Goal: Information Seeking & Learning: Learn about a topic

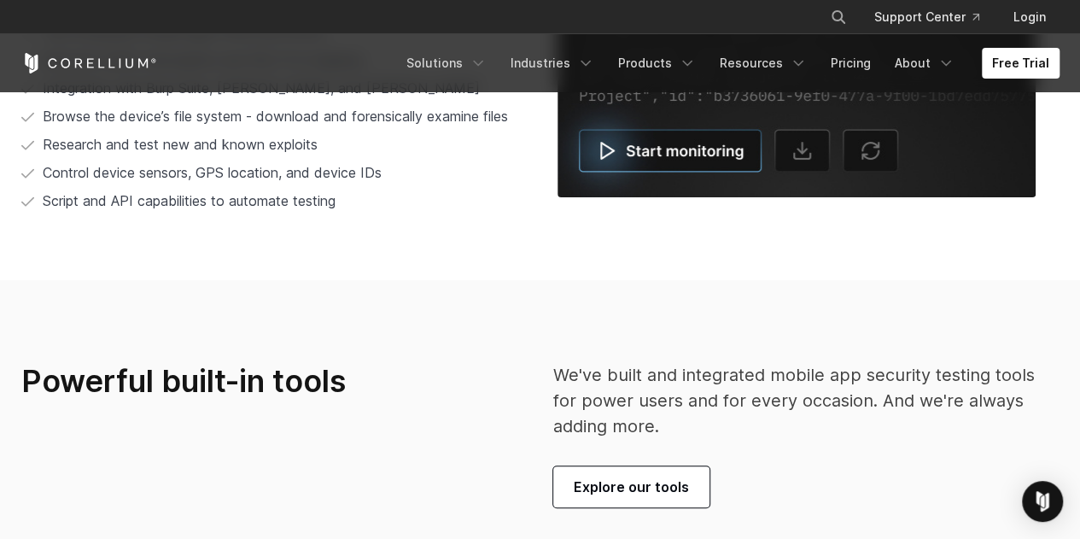
scroll to position [3414, 0]
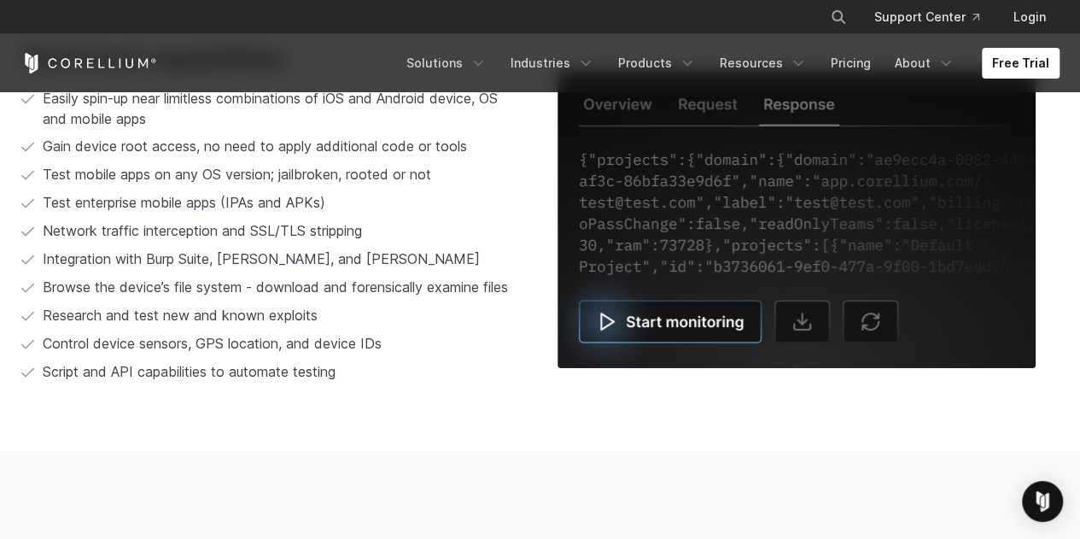
click at [707, 329] on img at bounding box center [796, 219] width 478 height 297
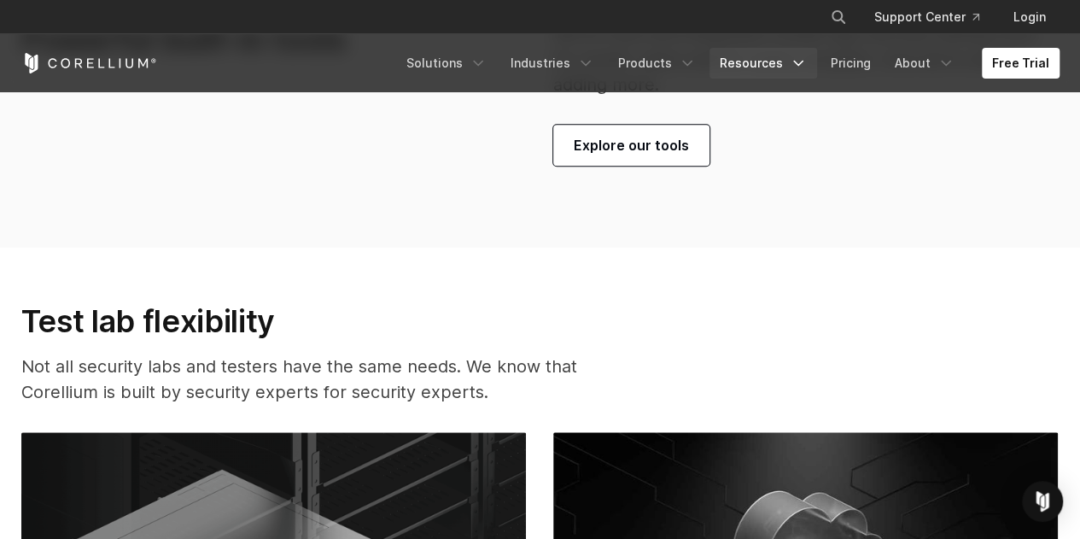
click at [772, 62] on link "Resources" at bounding box center [763, 63] width 108 height 31
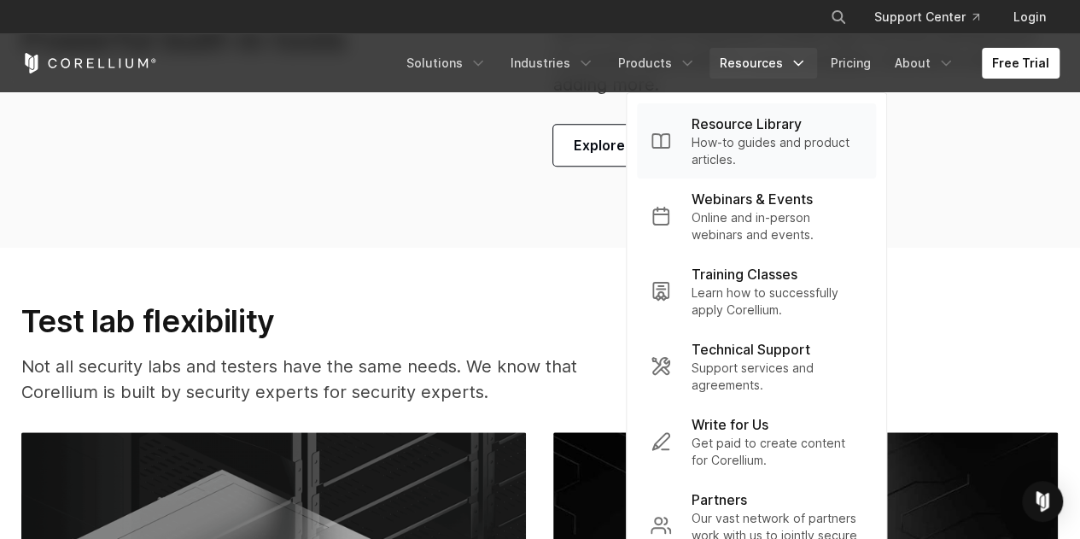
click at [736, 132] on p "Resource Library" at bounding box center [746, 124] width 110 height 20
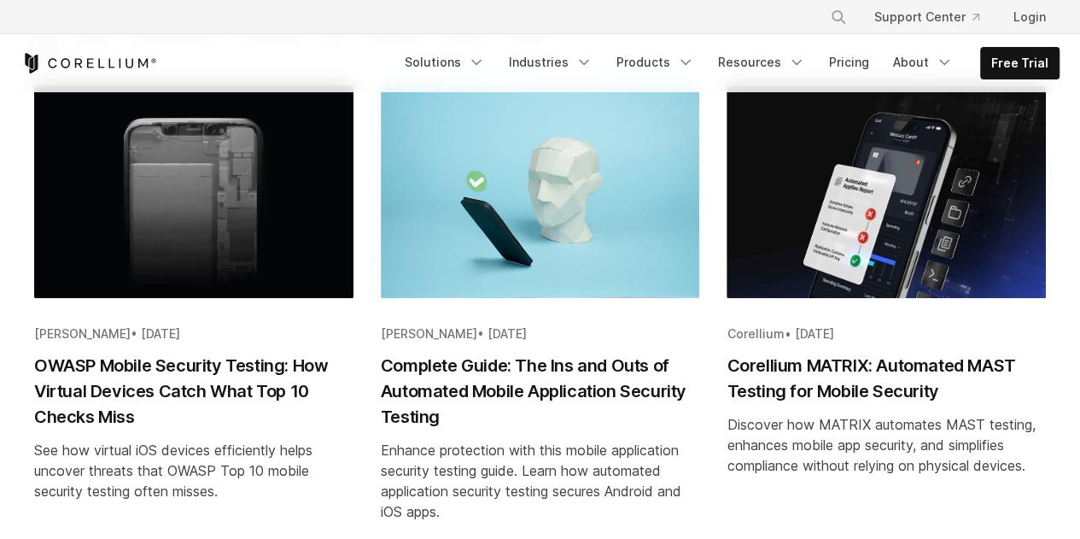
click at [188, 214] on img "Blog post summary: OWASP Mobile Security Testing: How Virtual Devices Catch Wha…" at bounding box center [193, 191] width 319 height 213
click at [221, 380] on h2 "OWASP Mobile Security Testing: How Virtual Devices Catch What Top 10 Checks Miss" at bounding box center [193, 391] width 319 height 77
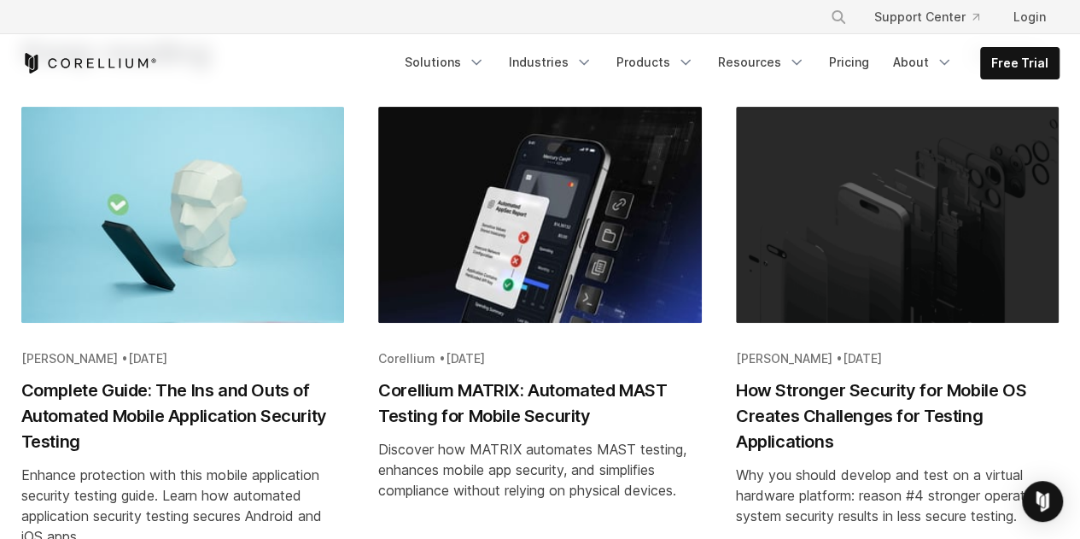
scroll to position [6393, 0]
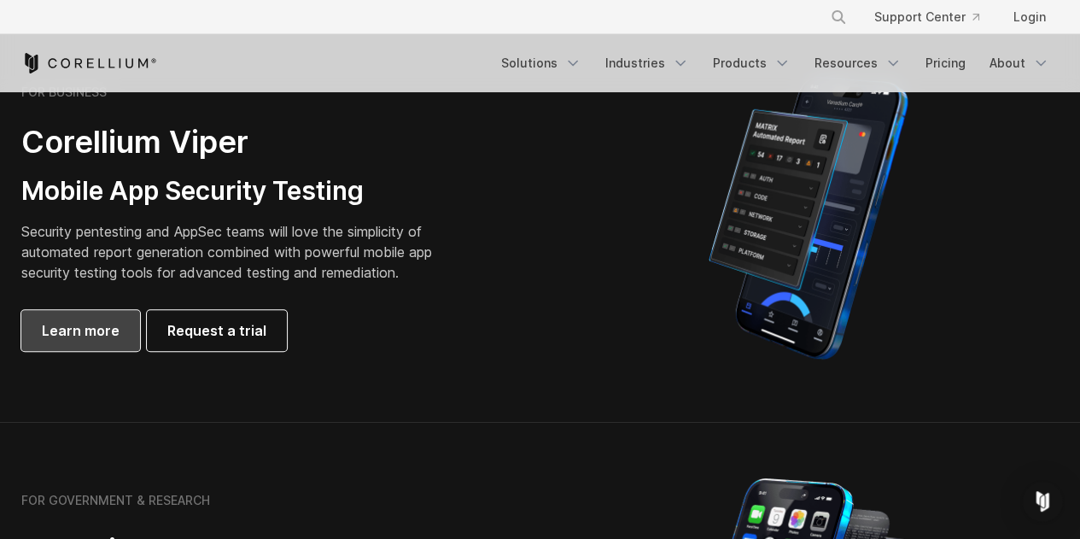
drag, startPoint x: 0, startPoint y: 0, endPoint x: 79, endPoint y: 333, distance: 342.0
click at [79, 333] on span "Learn more" at bounding box center [81, 330] width 78 height 20
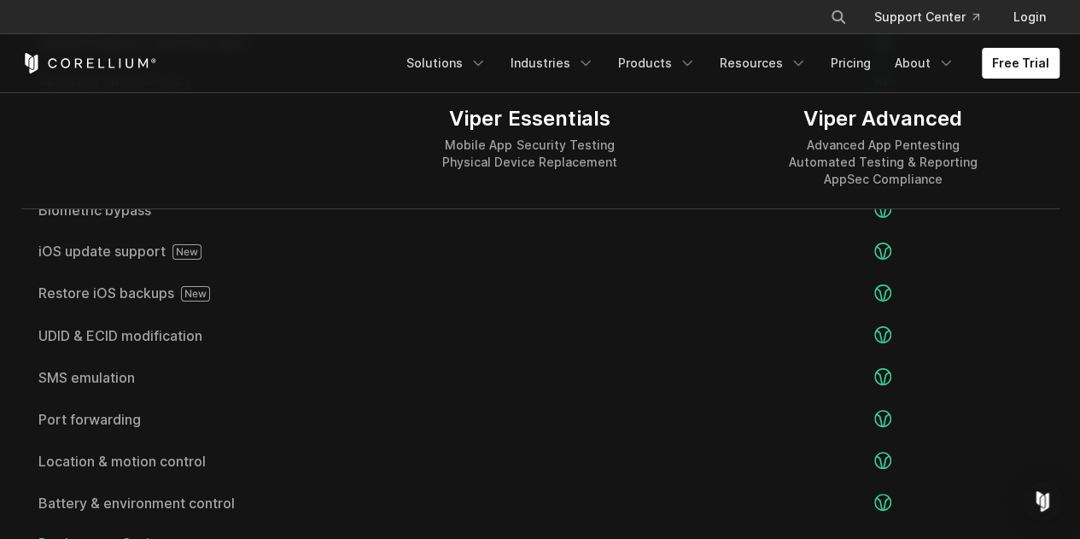
scroll to position [3841, 0]
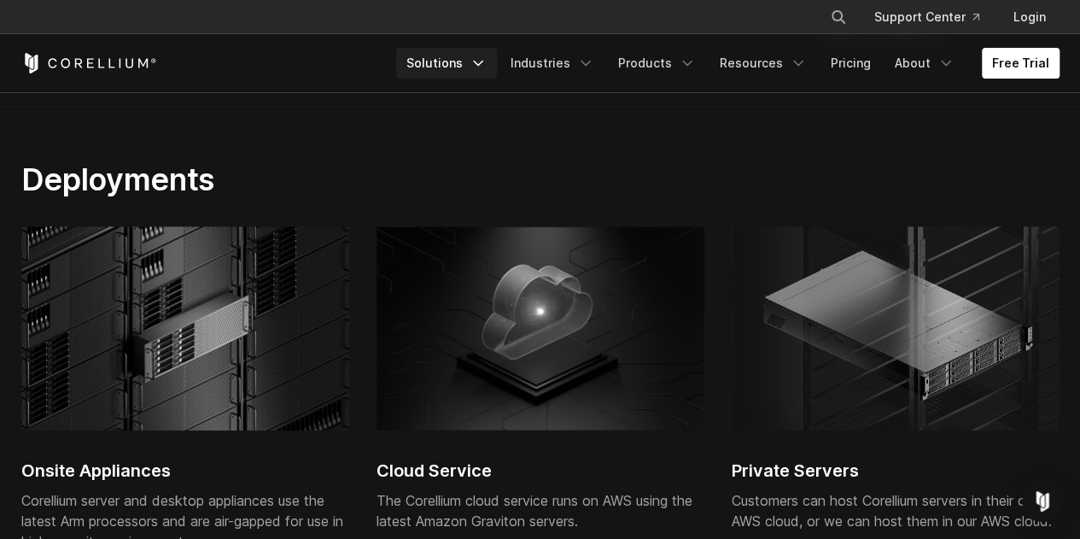
click at [487, 62] on icon "Navigation Menu" at bounding box center [477, 63] width 17 height 17
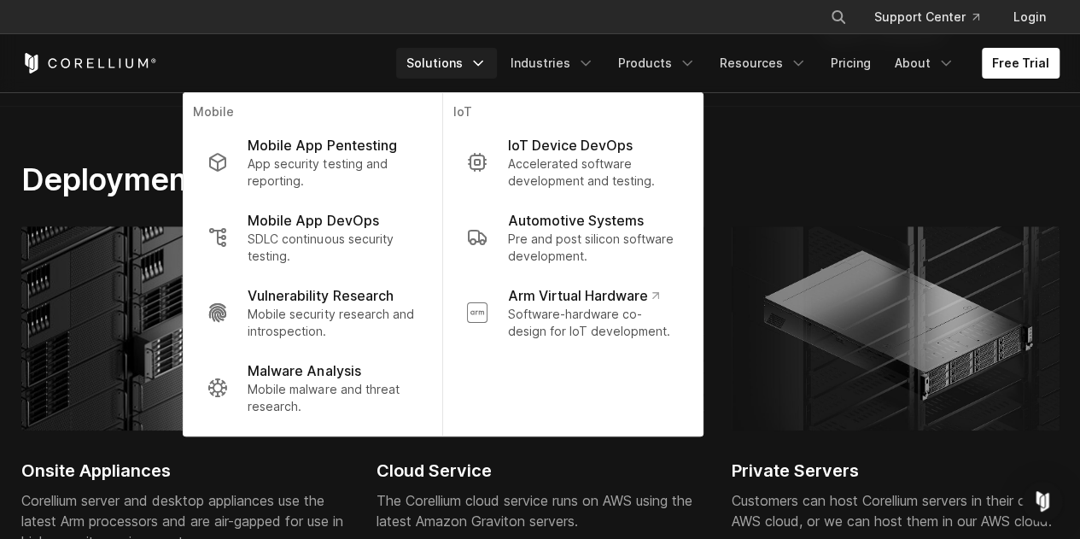
click at [289, 50] on div "Free Trial Solutions IoT" at bounding box center [540, 63] width 1038 height 58
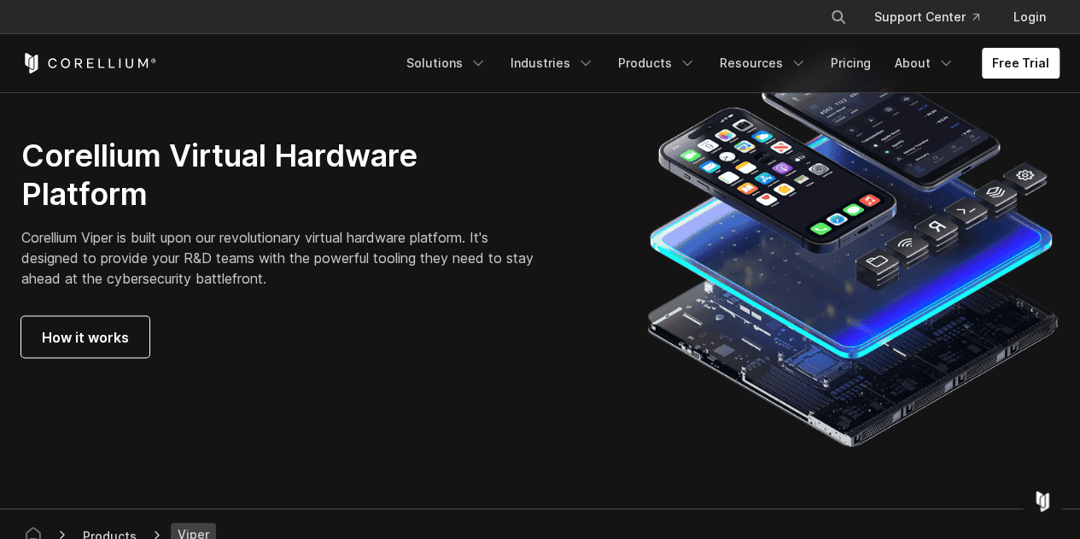
scroll to position [4866, 0]
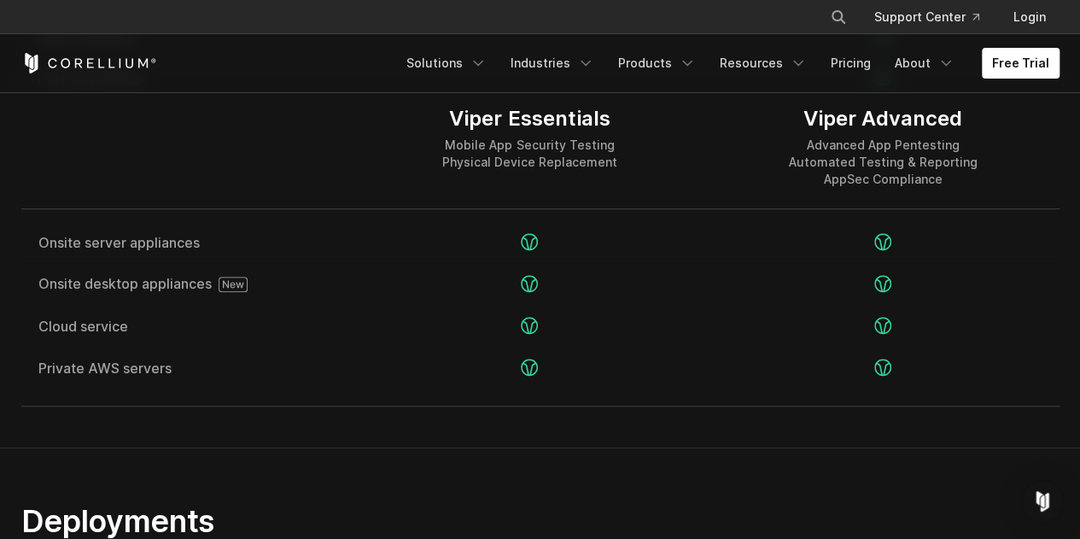
scroll to position [3244, 0]
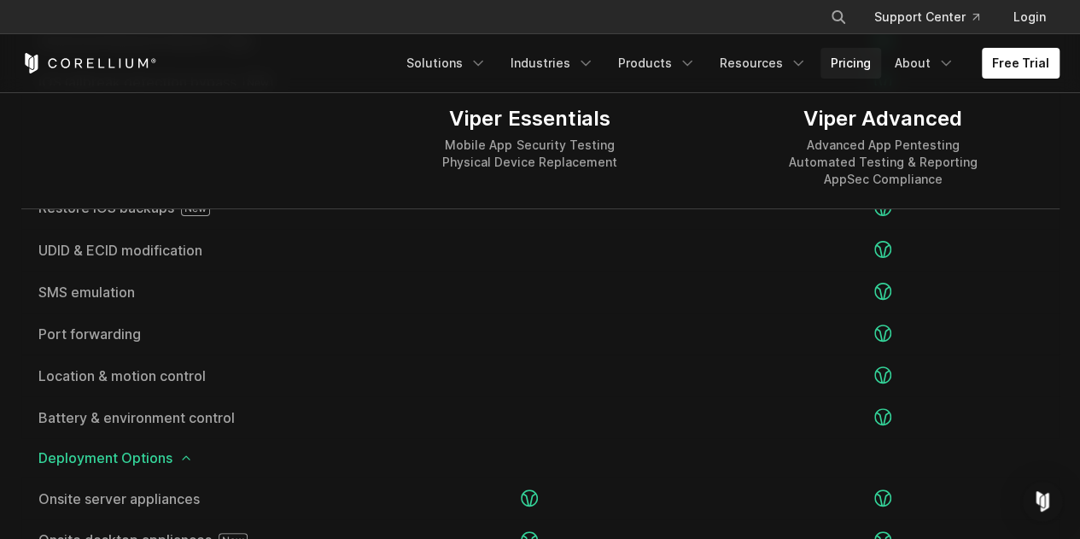
click at [851, 58] on link "Pricing" at bounding box center [850, 63] width 61 height 31
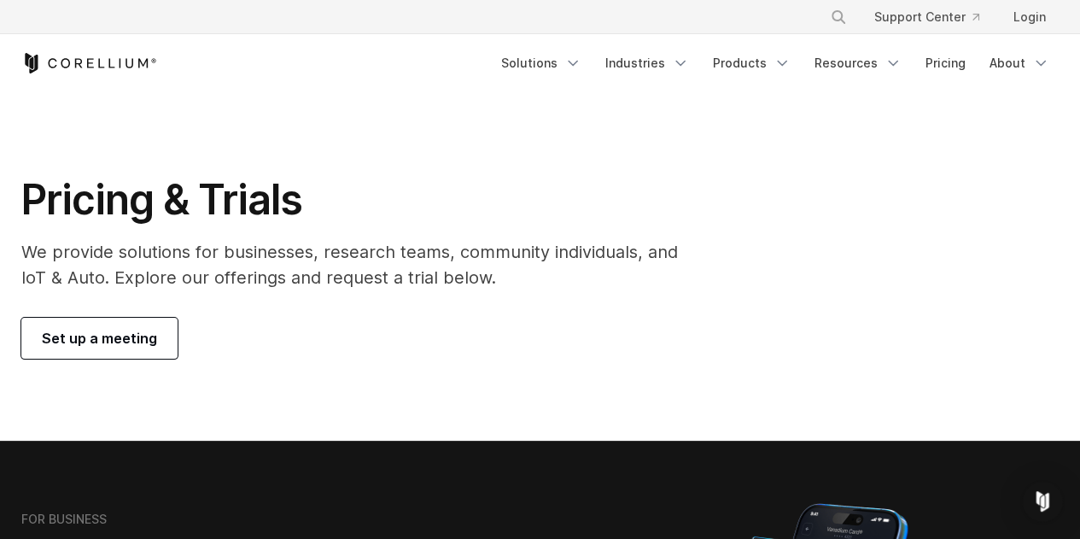
scroll to position [341, 0]
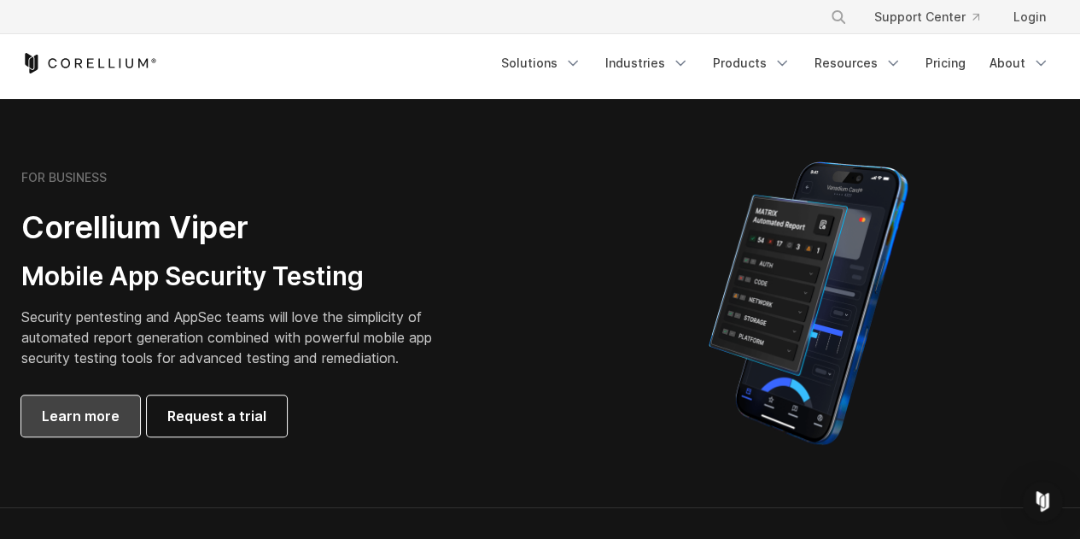
click at [90, 415] on span "Learn more" at bounding box center [81, 415] width 78 height 20
